Goal: Transaction & Acquisition: Purchase product/service

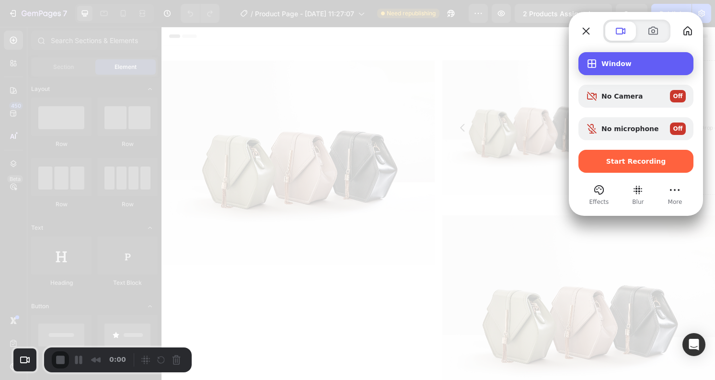
click at [614, 65] on span "Window" at bounding box center [643, 64] width 84 height 8
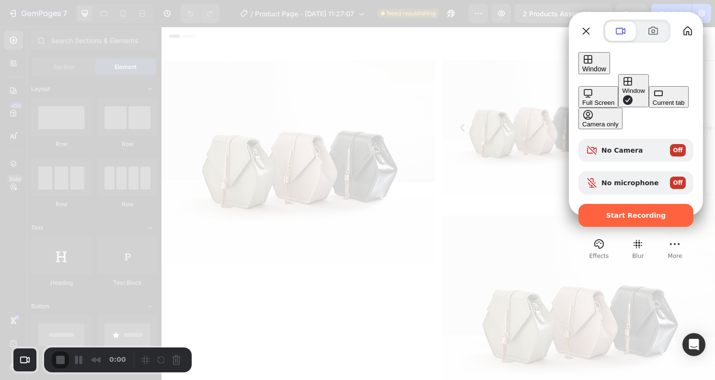
click at [652, 106] on div "Current tab" at bounding box center [668, 102] width 32 height 7
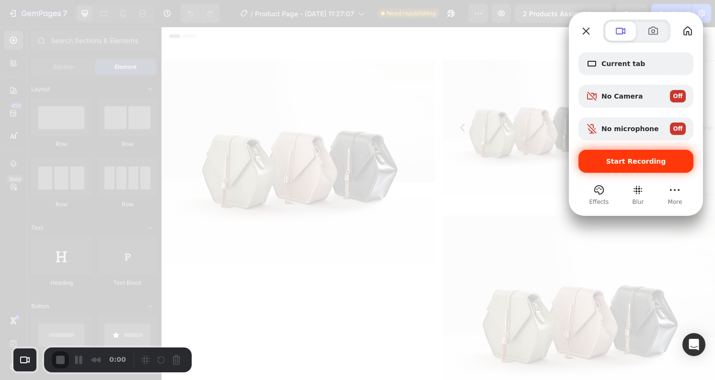
click at [624, 165] on span "Start Recording" at bounding box center [636, 162] width 60 height 8
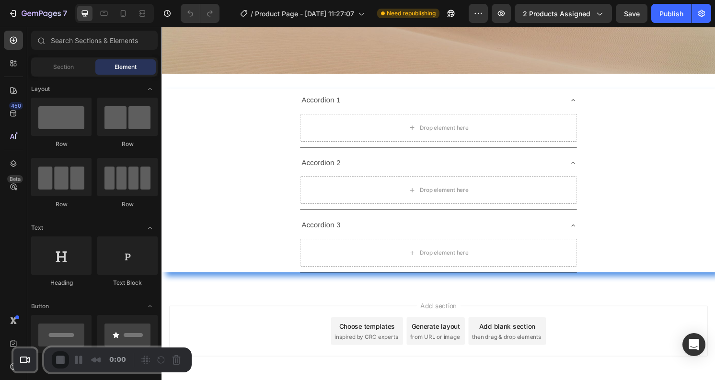
scroll to position [1027, 0]
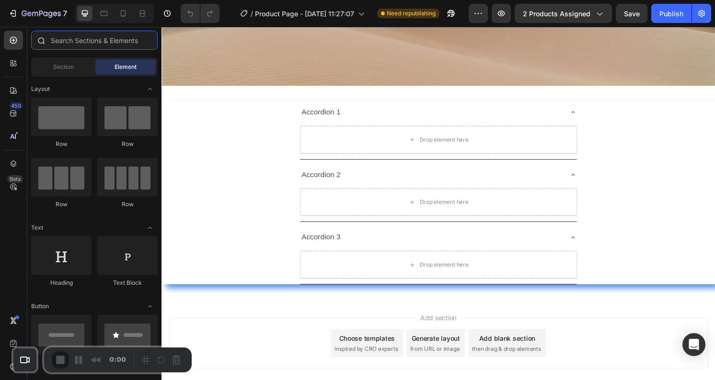
click at [82, 45] on input "text" at bounding box center [94, 40] width 126 height 19
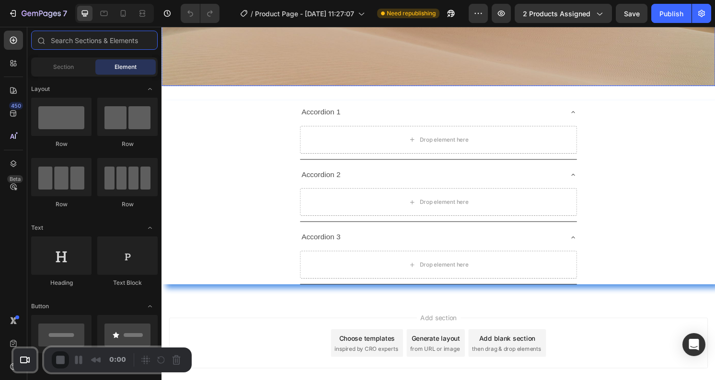
type input "p"
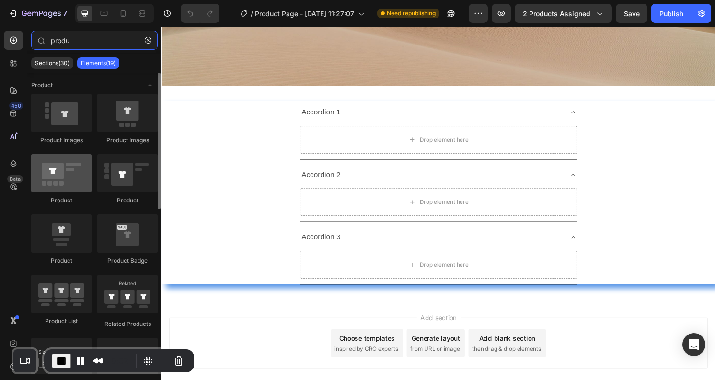
type input "produ"
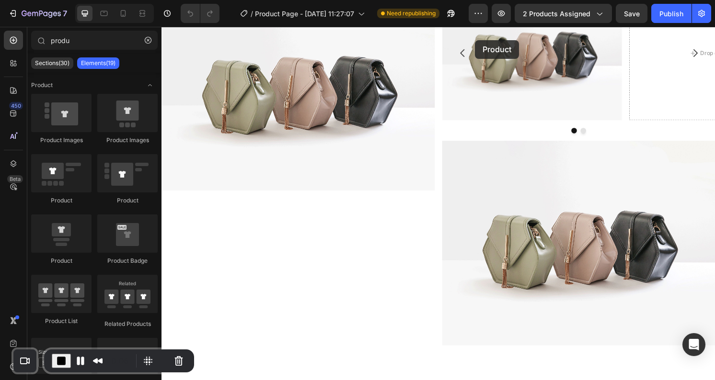
scroll to position [34, 0]
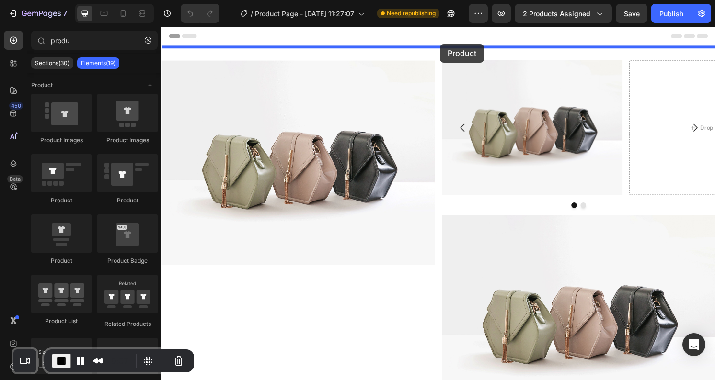
drag, startPoint x: 223, startPoint y: 212, endPoint x: 451, endPoint y: 45, distance: 282.6
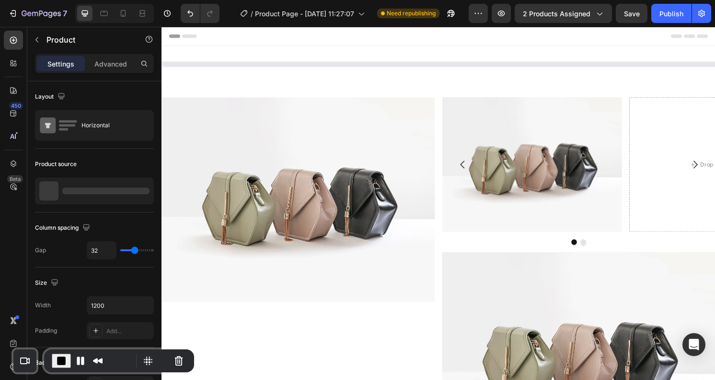
scroll to position [0, 0]
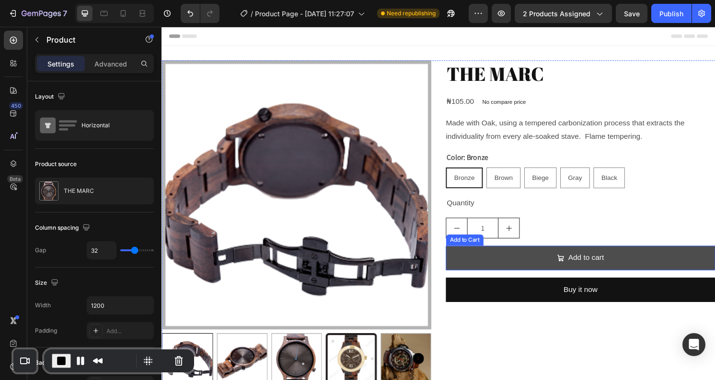
click at [644, 265] on button "Add to cart" at bounding box center [596, 266] width 280 height 25
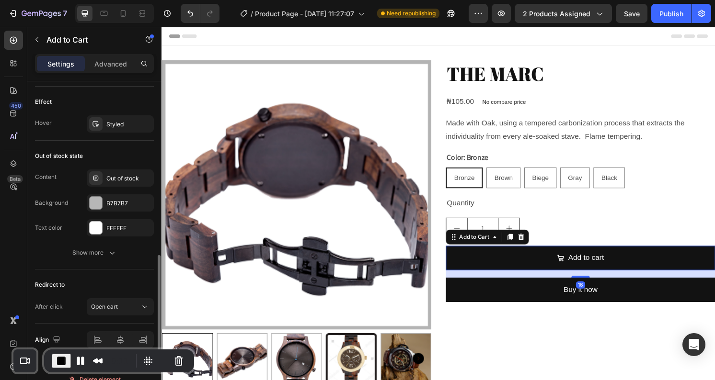
scroll to position [773, 0]
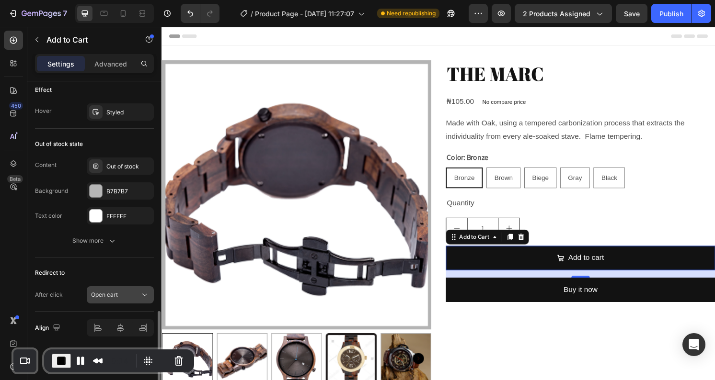
click at [132, 286] on button "Open cart" at bounding box center [120, 294] width 67 height 17
click at [62, 293] on div "After click" at bounding box center [49, 295] width 28 height 9
drag, startPoint x: 64, startPoint y: 293, endPoint x: 34, endPoint y: 293, distance: 29.7
click at [51, 295] on div "After click" at bounding box center [49, 295] width 28 height 9
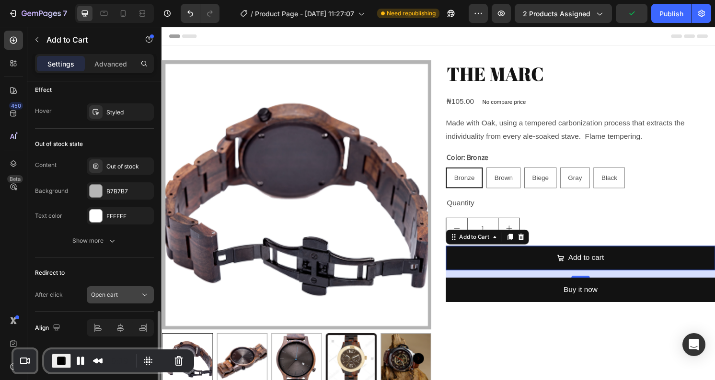
click at [106, 297] on div "Open cart" at bounding box center [120, 295] width 58 height 10
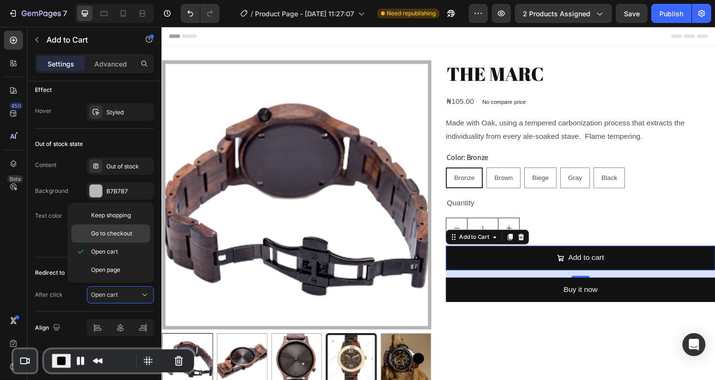
click at [121, 231] on span "Go to checkout" at bounding box center [111, 233] width 41 height 9
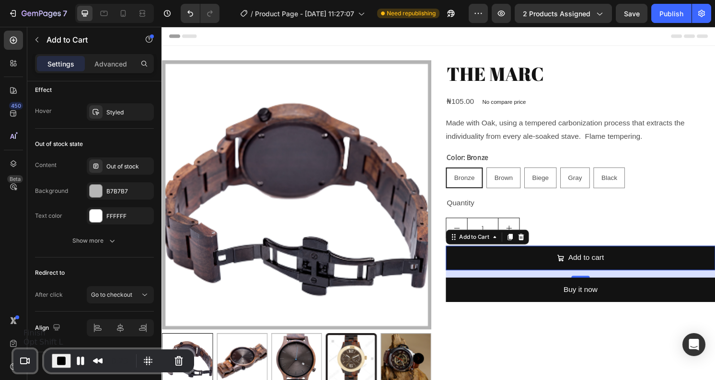
click at [59, 362] on span "End Recording" at bounding box center [61, 360] width 11 height 11
